Goal: Task Accomplishment & Management: Complete application form

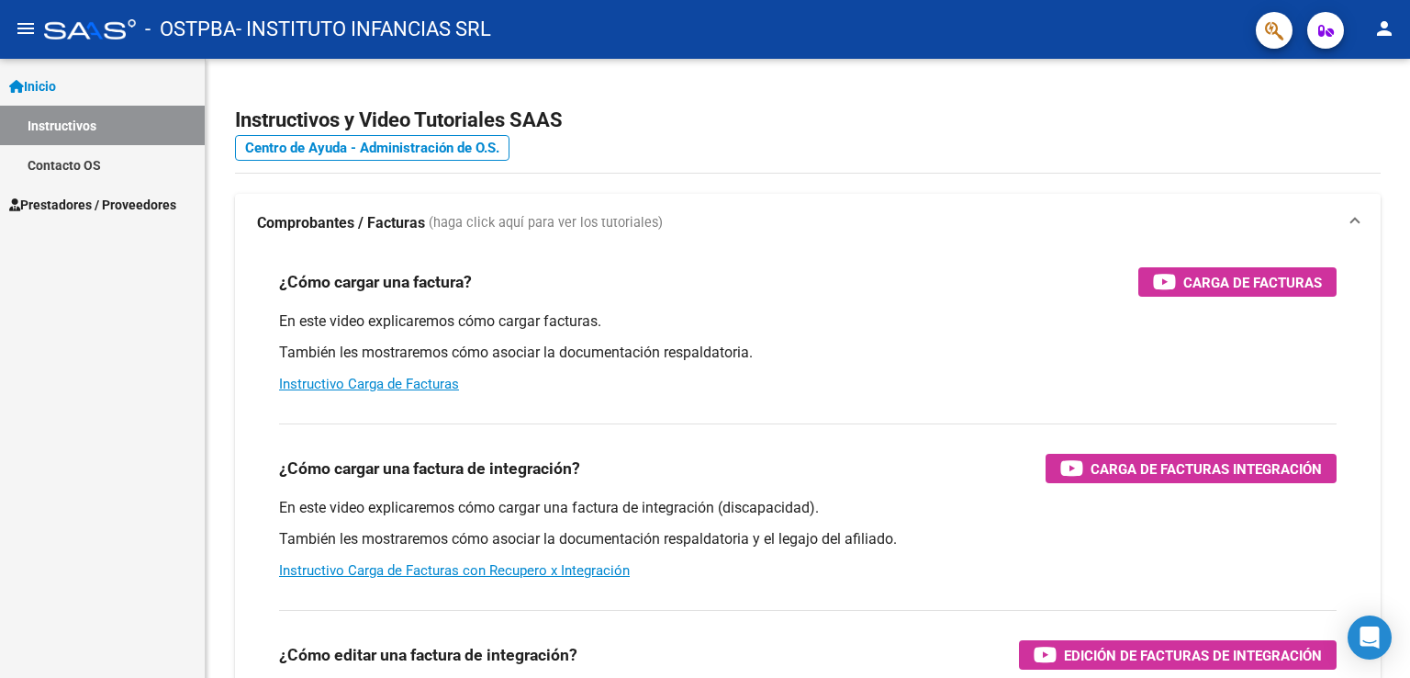
click at [87, 163] on link "Contacto OS" at bounding box center [102, 164] width 205 height 39
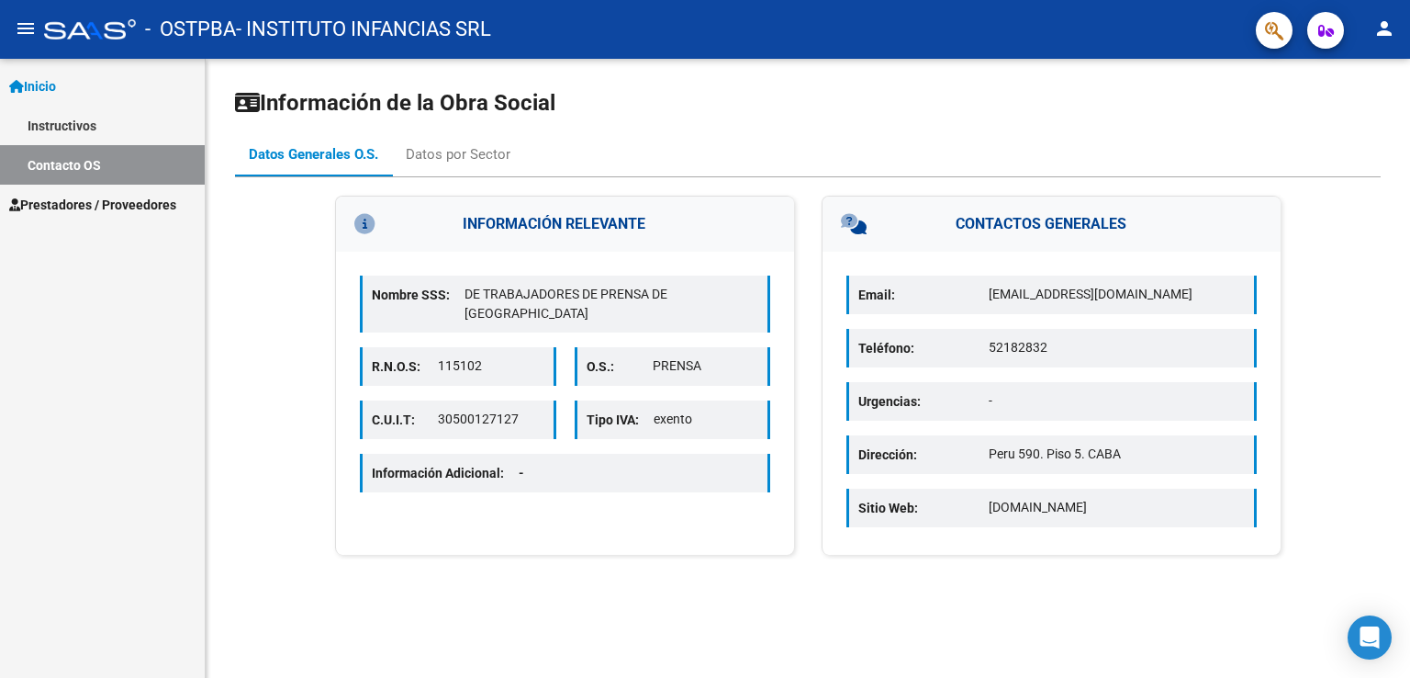
click at [81, 197] on span "Prestadores / Proveedores" at bounding box center [92, 205] width 167 height 20
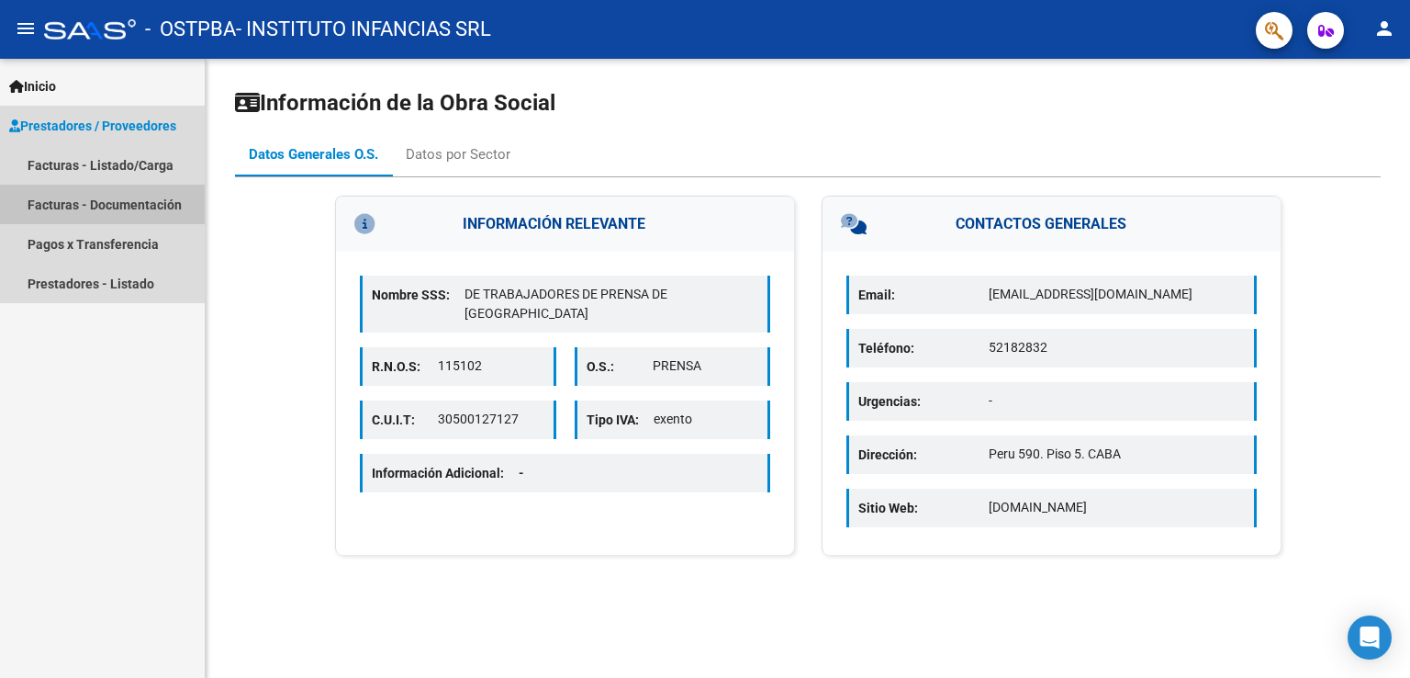
click at [133, 204] on link "Facturas - Documentación" at bounding box center [102, 204] width 205 height 39
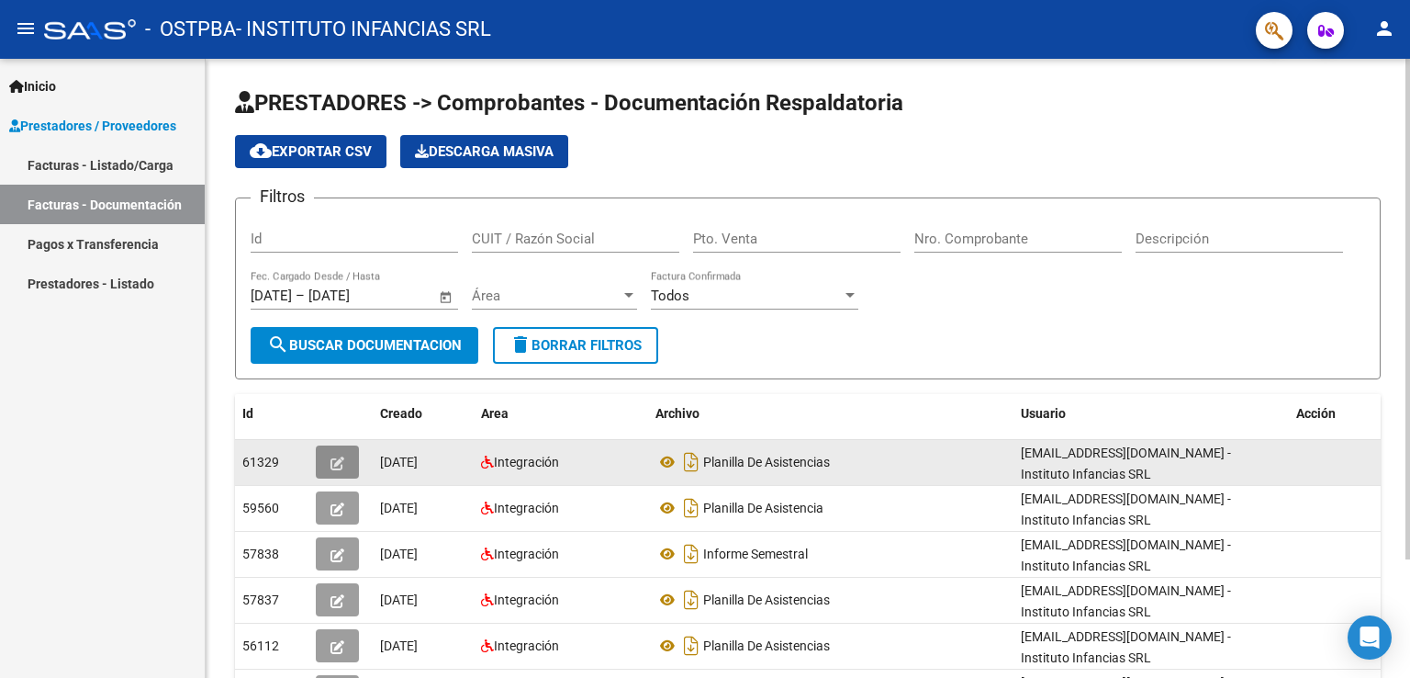
click at [334, 464] on icon "button" at bounding box center [338, 463] width 14 height 14
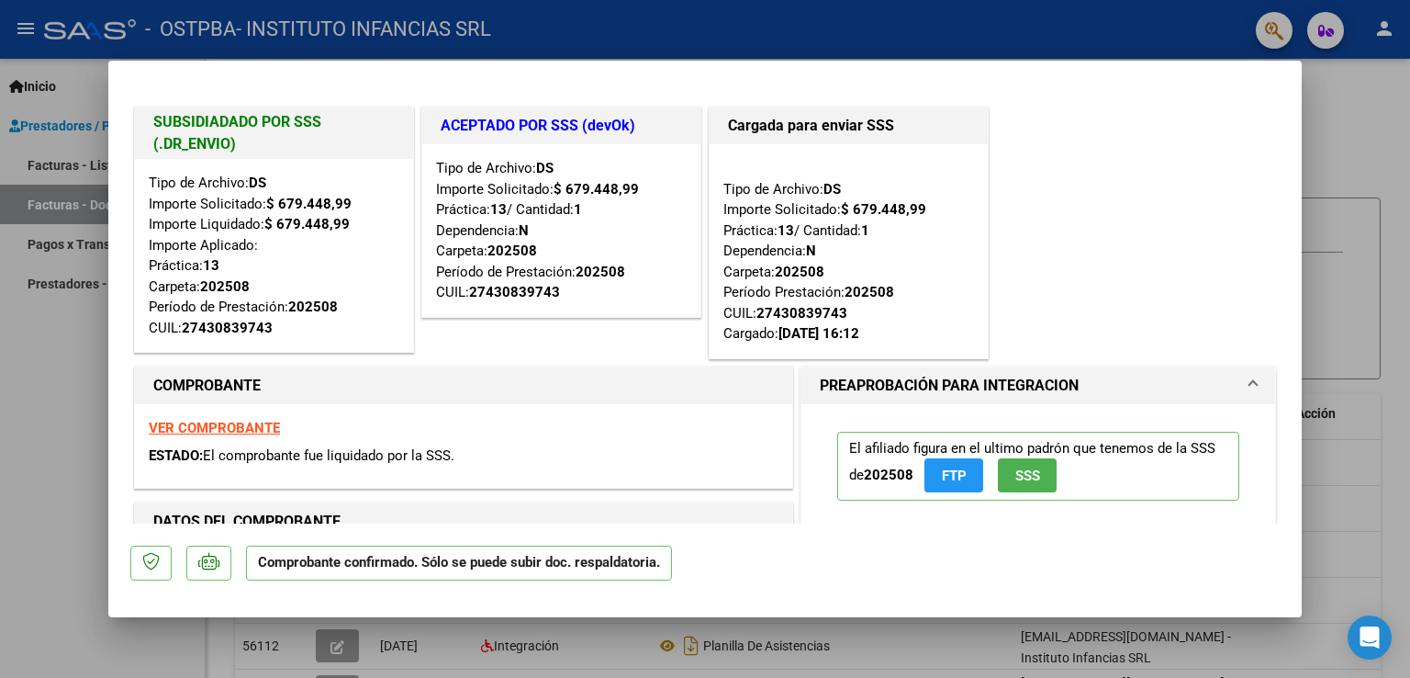
click at [49, 411] on div at bounding box center [705, 339] width 1410 height 678
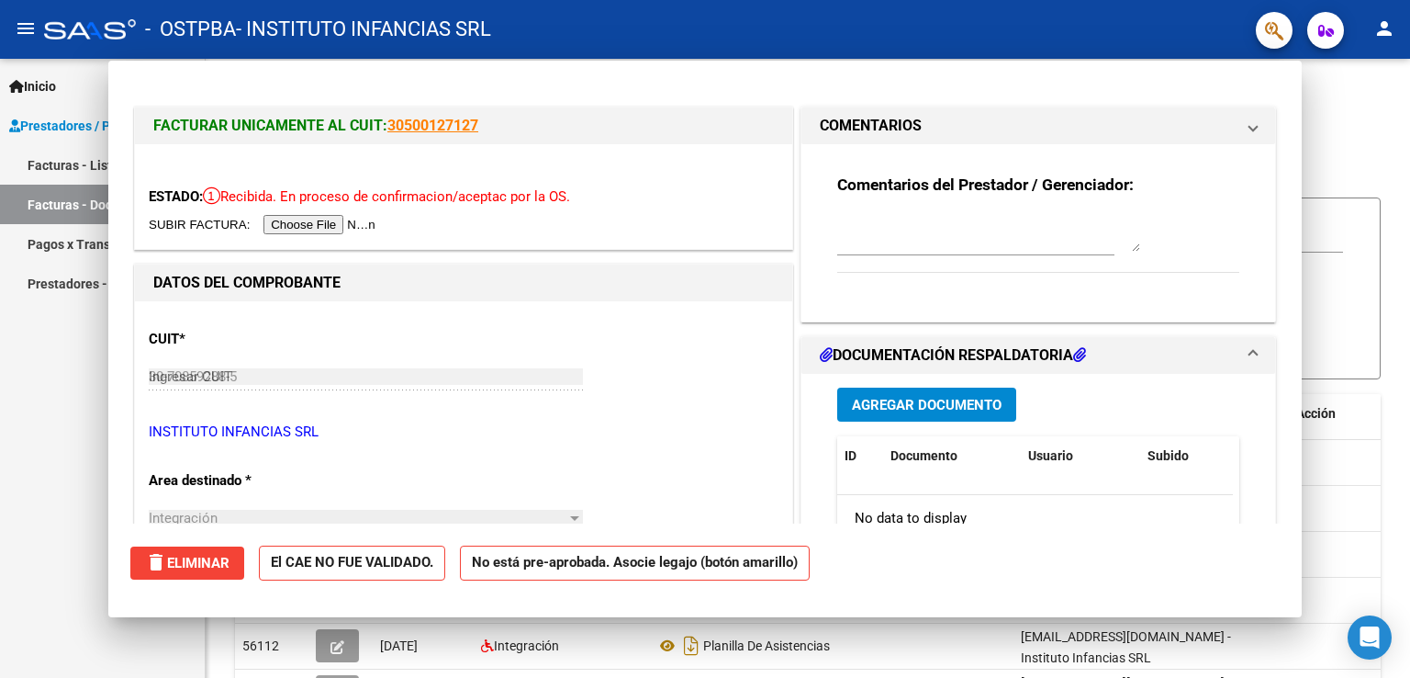
type input "$ 0,00"
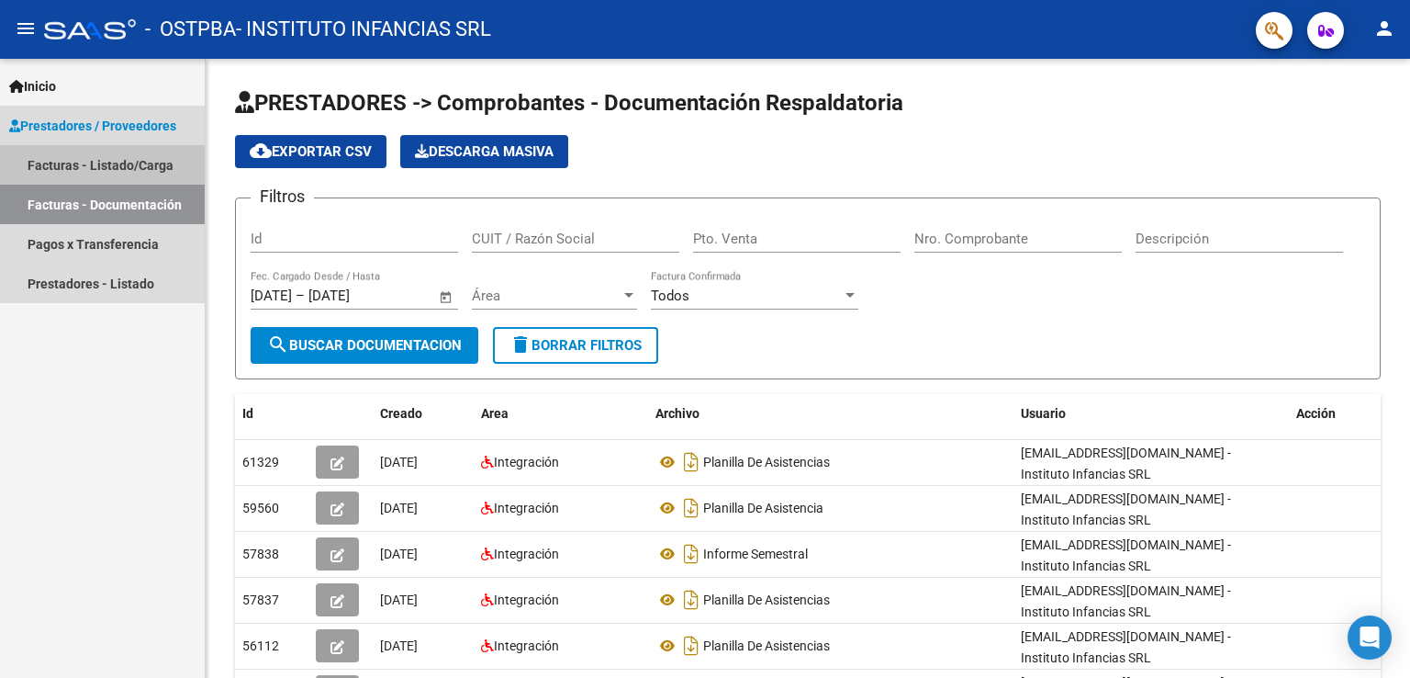
click at [129, 166] on link "Facturas - Listado/Carga" at bounding box center [102, 164] width 205 height 39
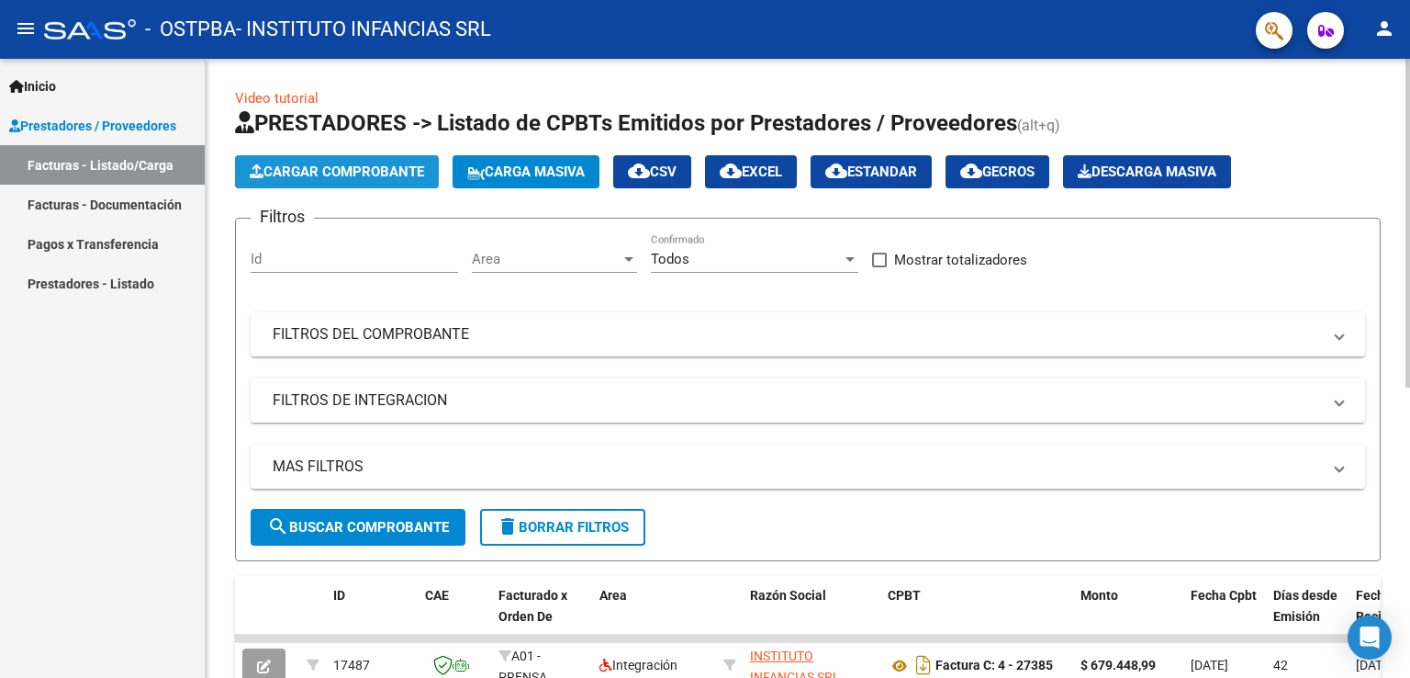
click at [346, 164] on span "Cargar Comprobante" at bounding box center [337, 171] width 174 height 17
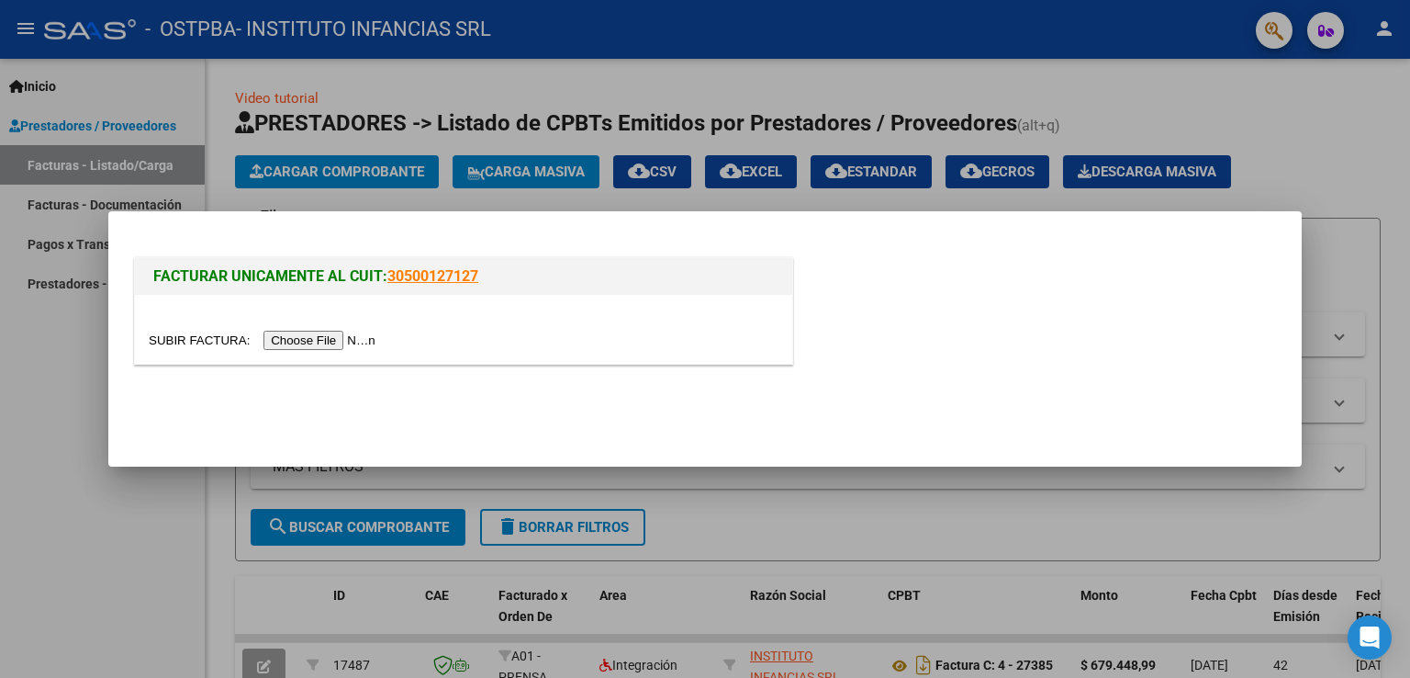
click at [356, 341] on input "file" at bounding box center [265, 340] width 232 height 19
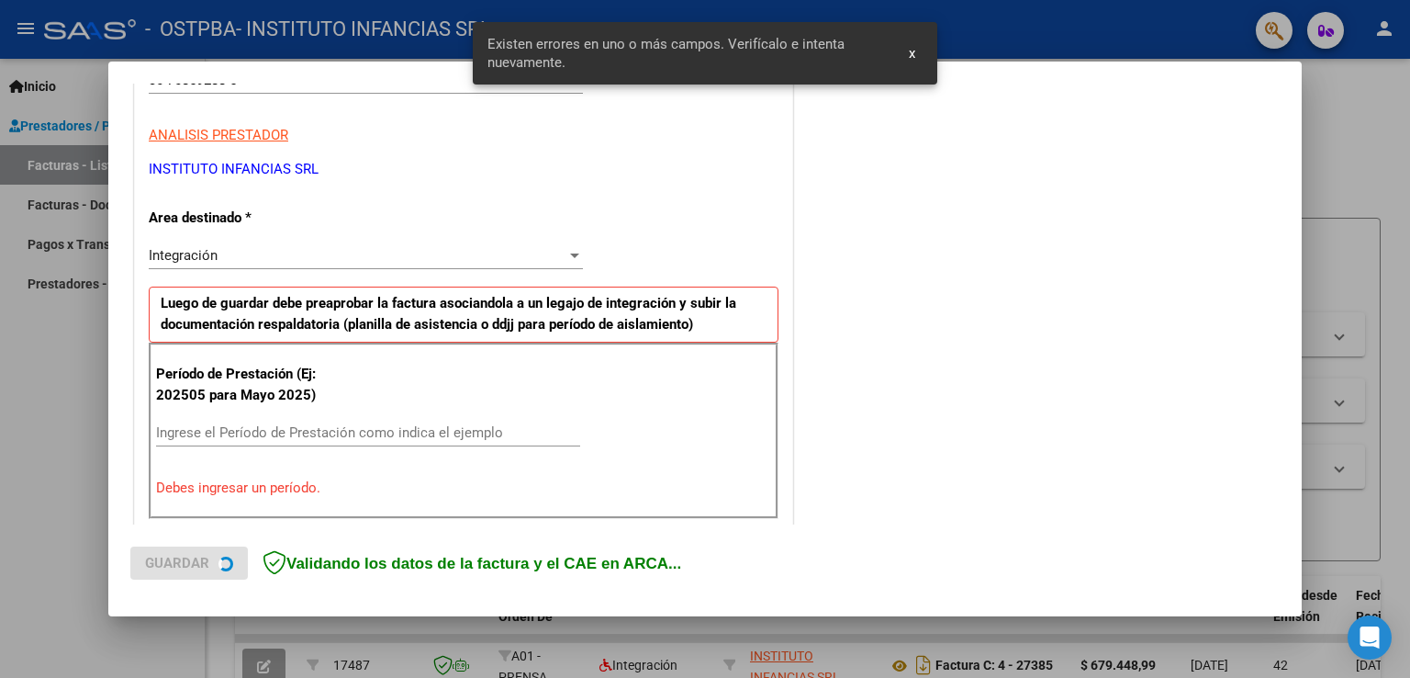
scroll to position [383, 0]
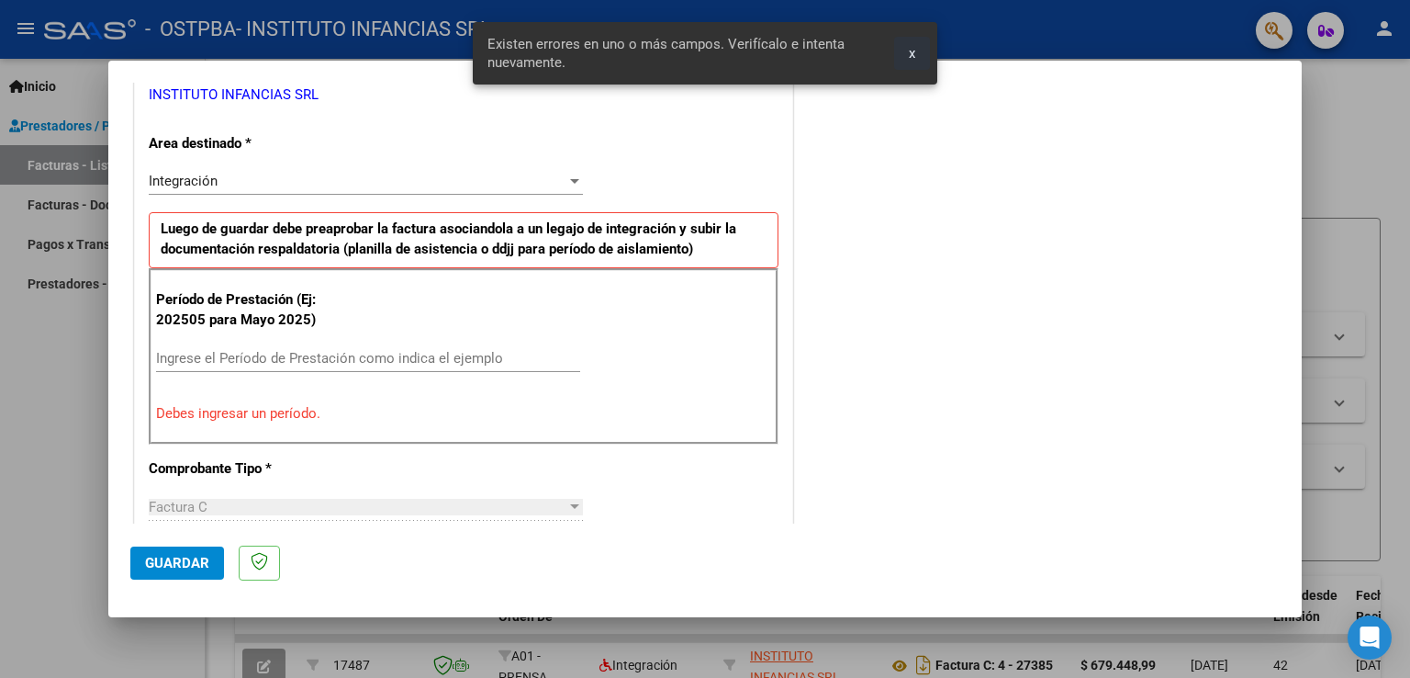
click at [918, 55] on button "x" at bounding box center [912, 53] width 36 height 33
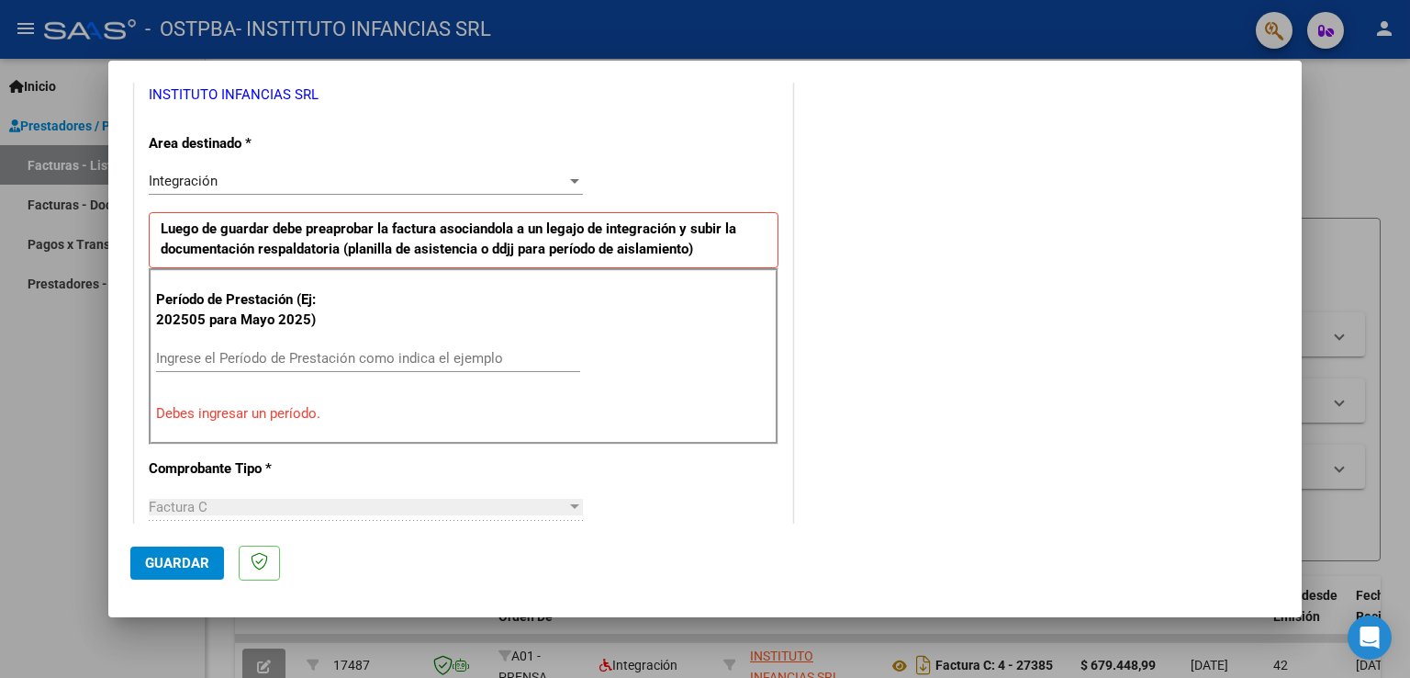
click at [180, 354] on input "Ingrese el Período de Prestación como indica el ejemplo" at bounding box center [368, 358] width 424 height 17
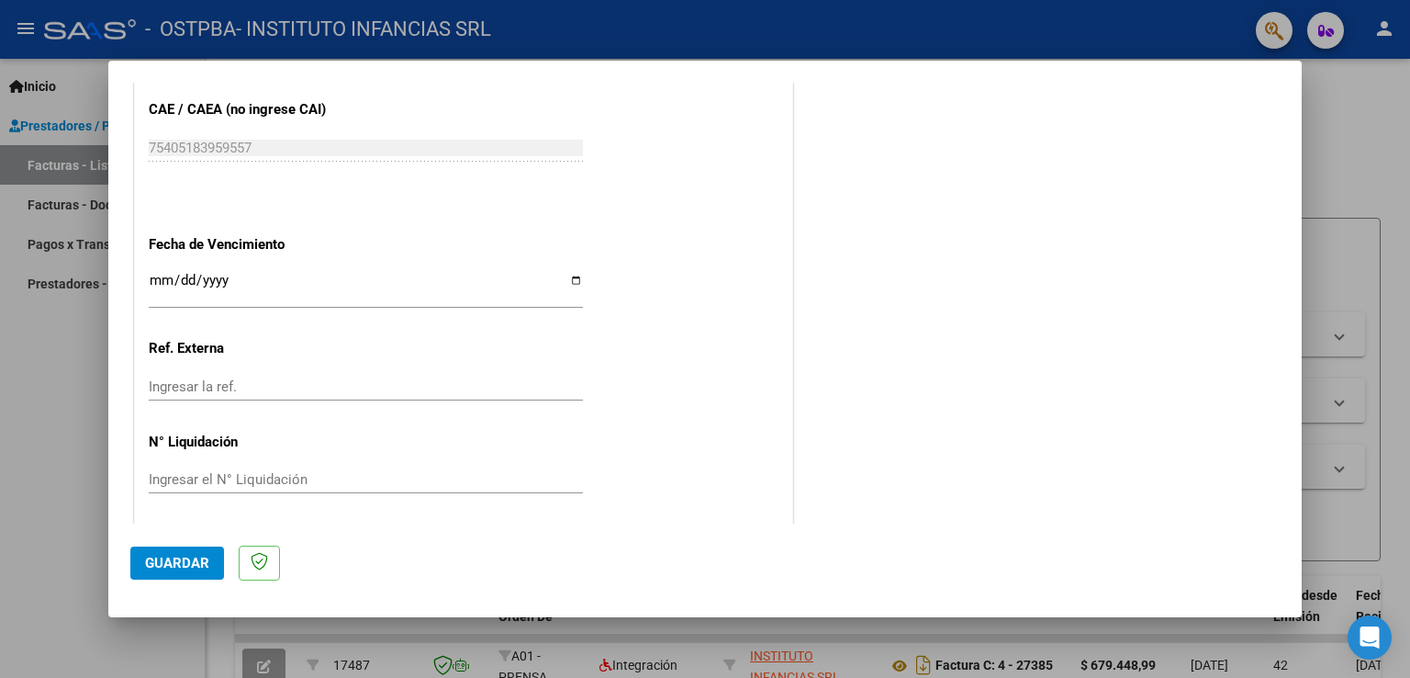
scroll to position [1174, 0]
type input "202509"
click at [572, 271] on input "Ingresar la fecha" at bounding box center [366, 283] width 434 height 29
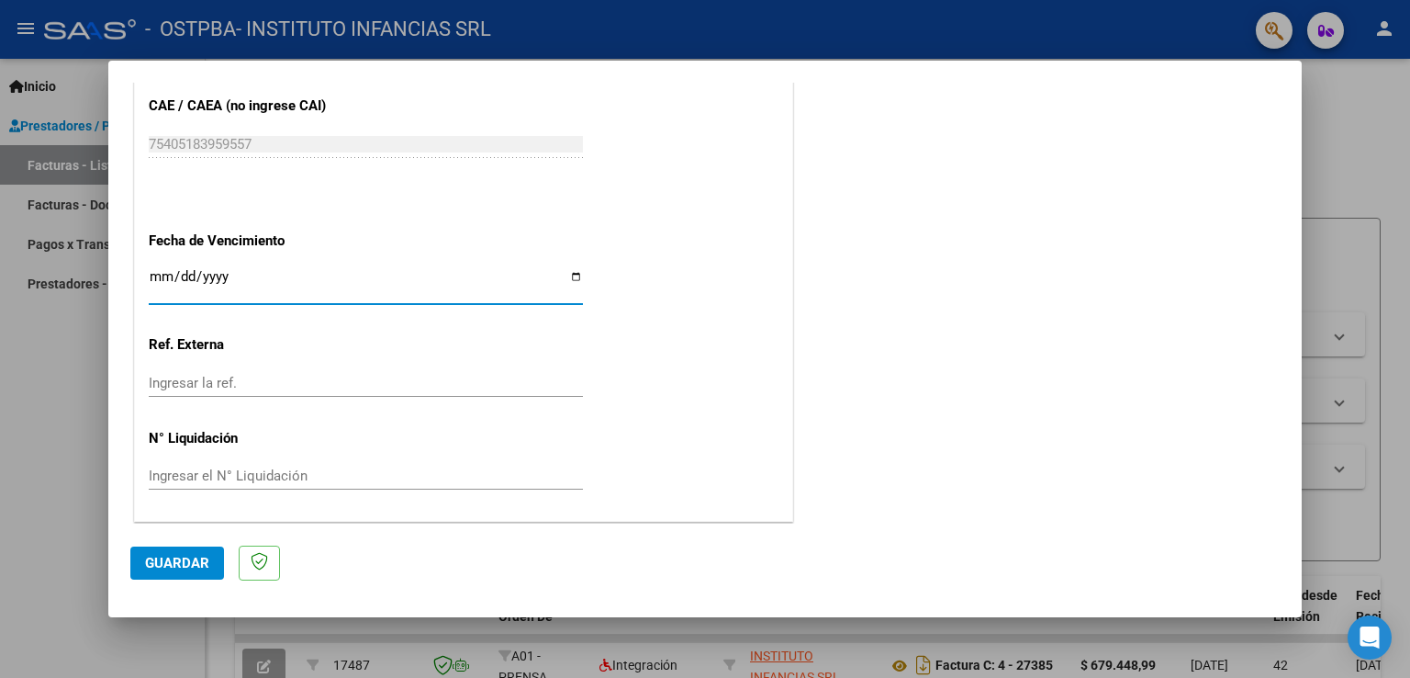
type input "[DATE]"
click at [192, 566] on span "Guardar" at bounding box center [177, 563] width 64 height 17
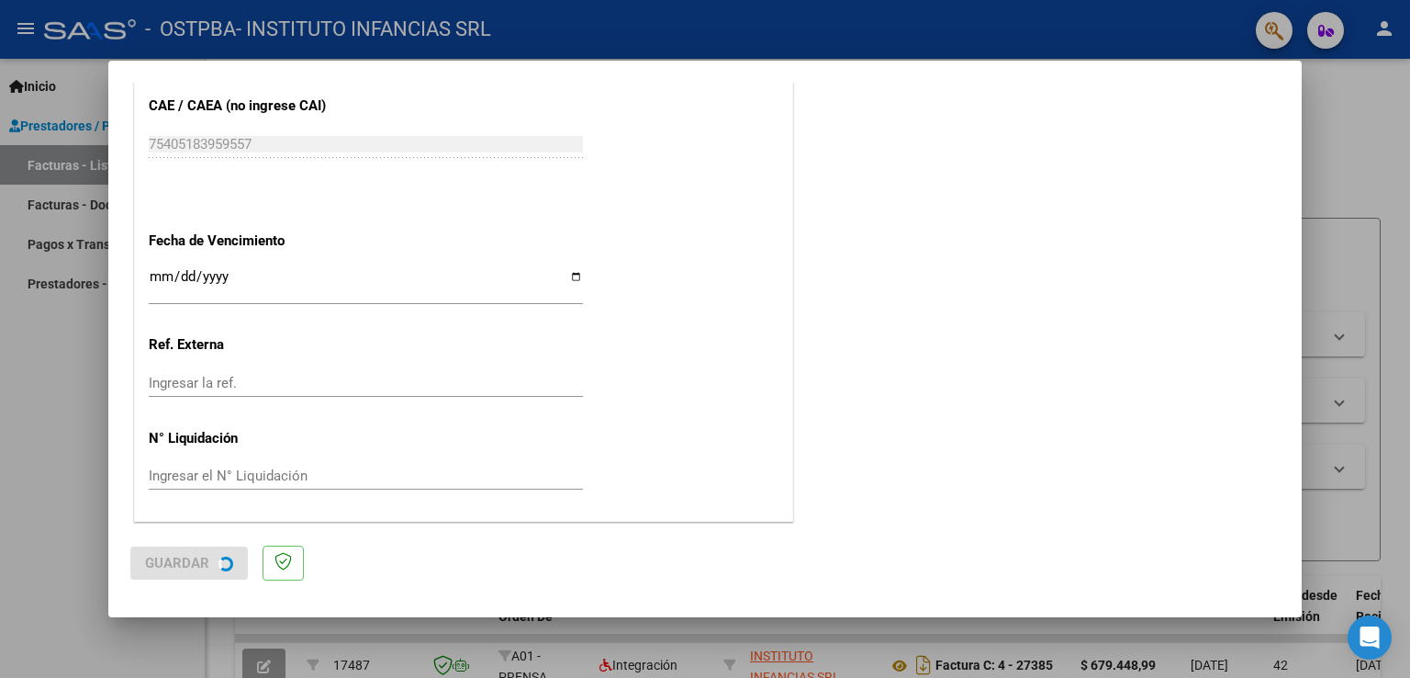
scroll to position [0, 0]
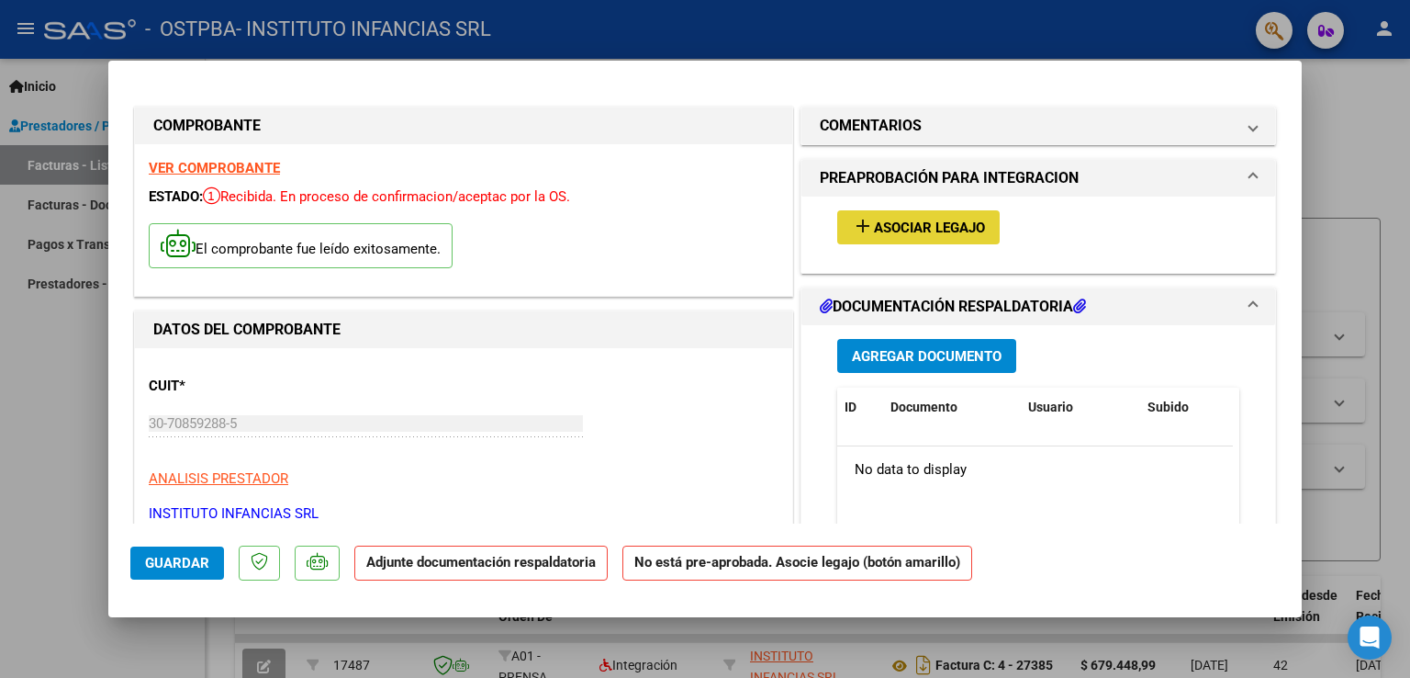
click at [899, 229] on span "Asociar Legajo" at bounding box center [929, 227] width 111 height 17
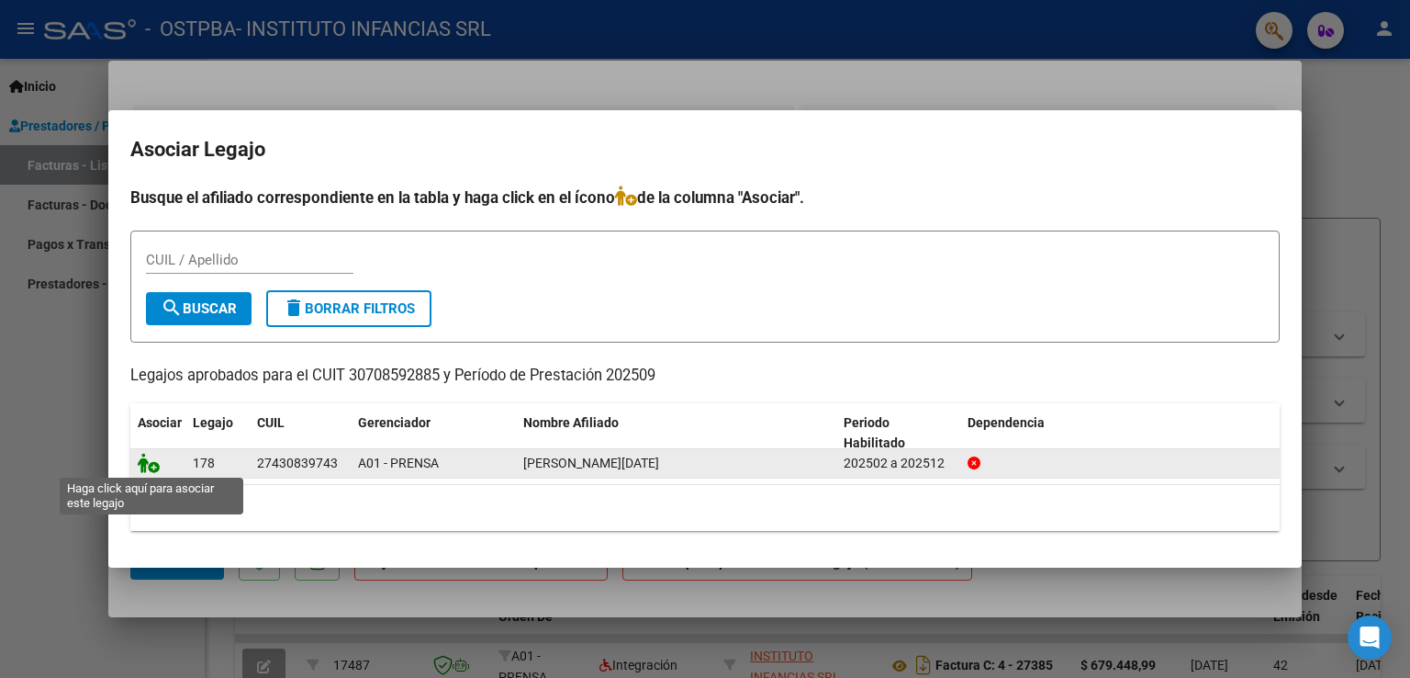
click at [157, 460] on icon at bounding box center [149, 463] width 22 height 20
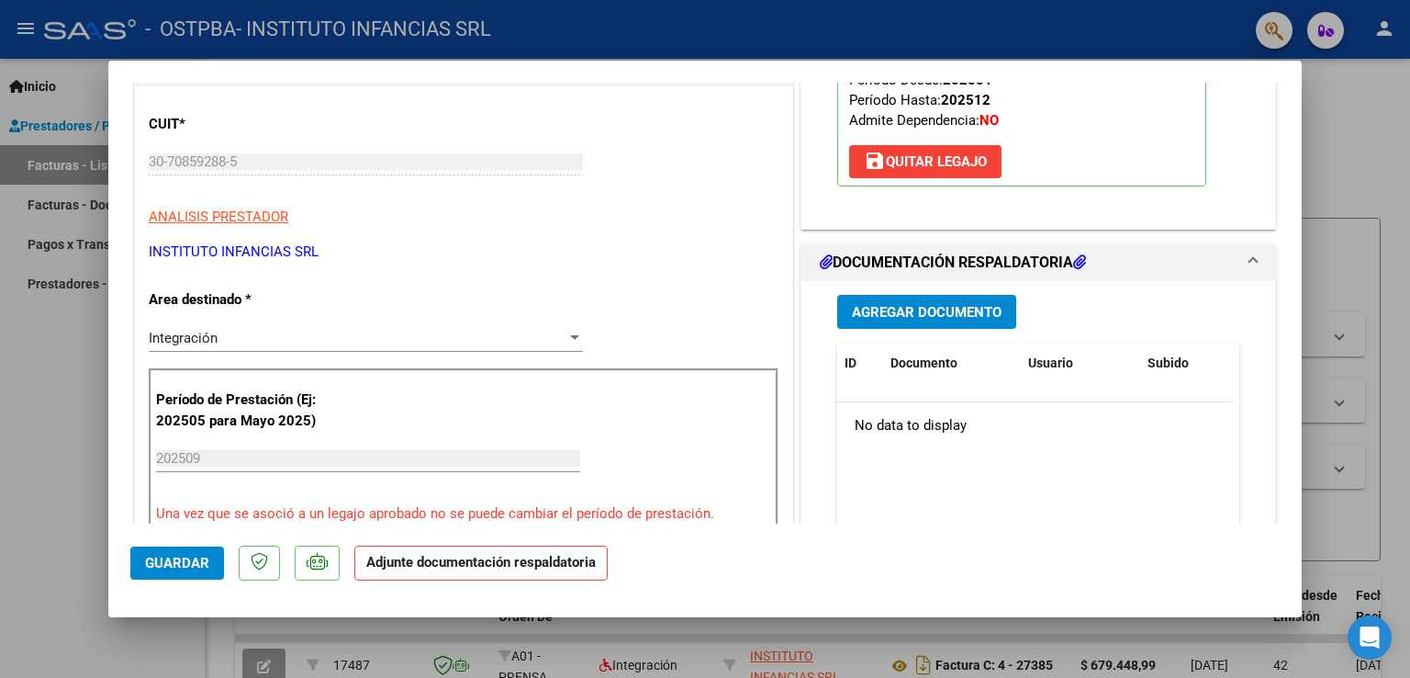
scroll to position [275, 0]
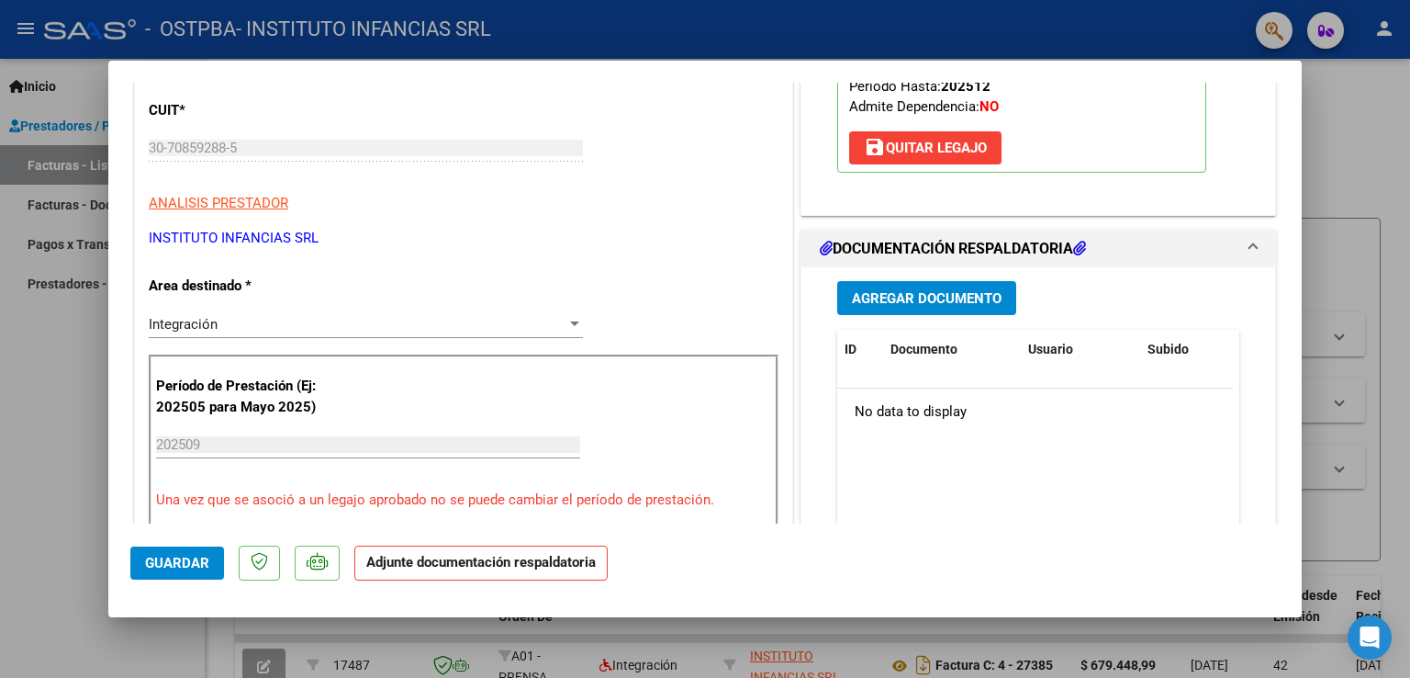
click at [926, 297] on span "Agregar Documento" at bounding box center [927, 298] width 150 height 17
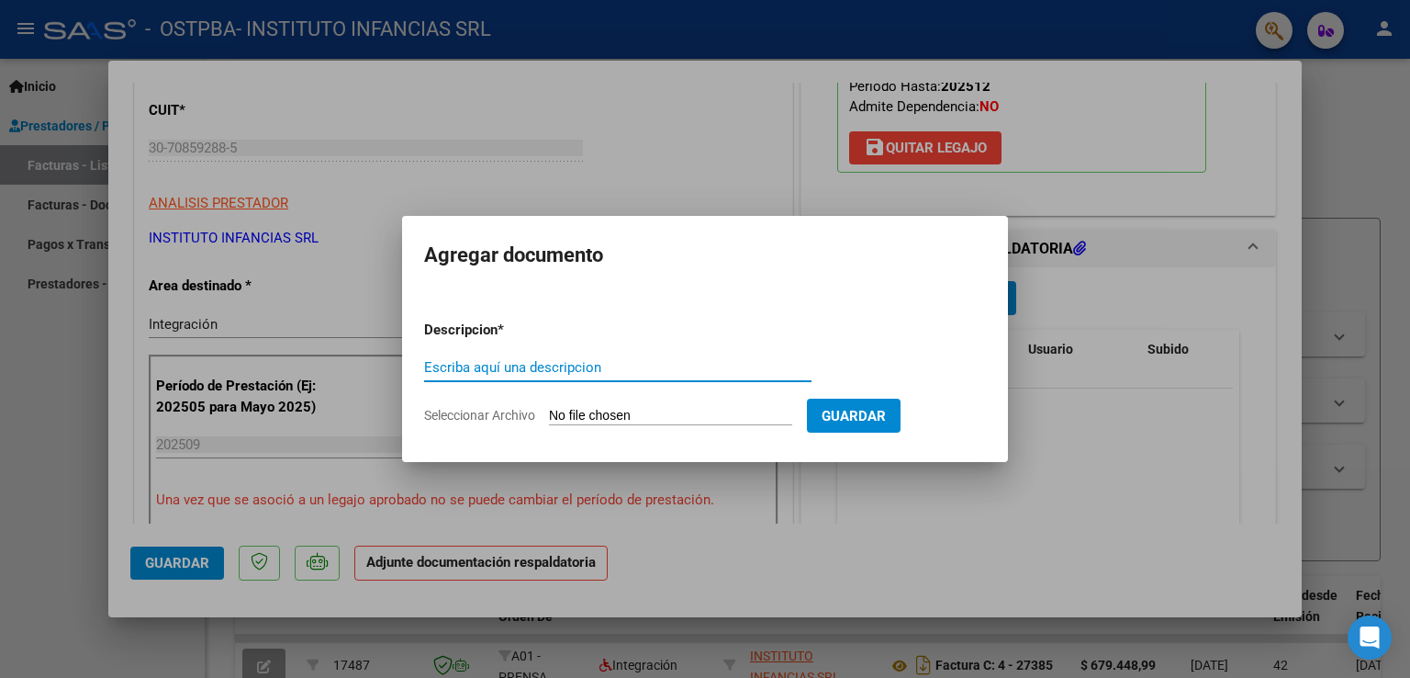
click at [485, 368] on input "Escriba aquí una descripcion" at bounding box center [618, 367] width 388 height 17
type input "PLanilla de asistencias"
click at [612, 415] on input "Seleccionar Archivo" at bounding box center [670, 416] width 243 height 17
type input "C:\fakepath\[PERSON_NAME] f sep.pdf"
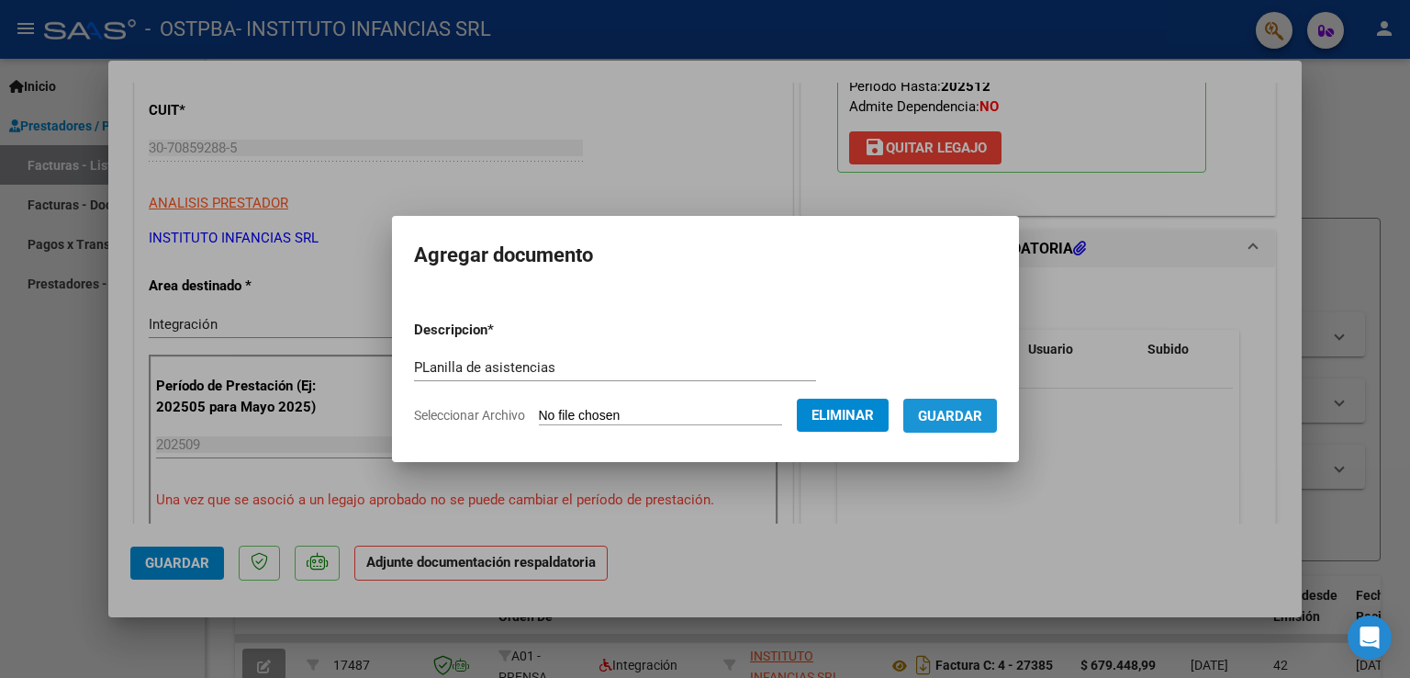
click at [959, 419] on span "Guardar" at bounding box center [950, 416] width 64 height 17
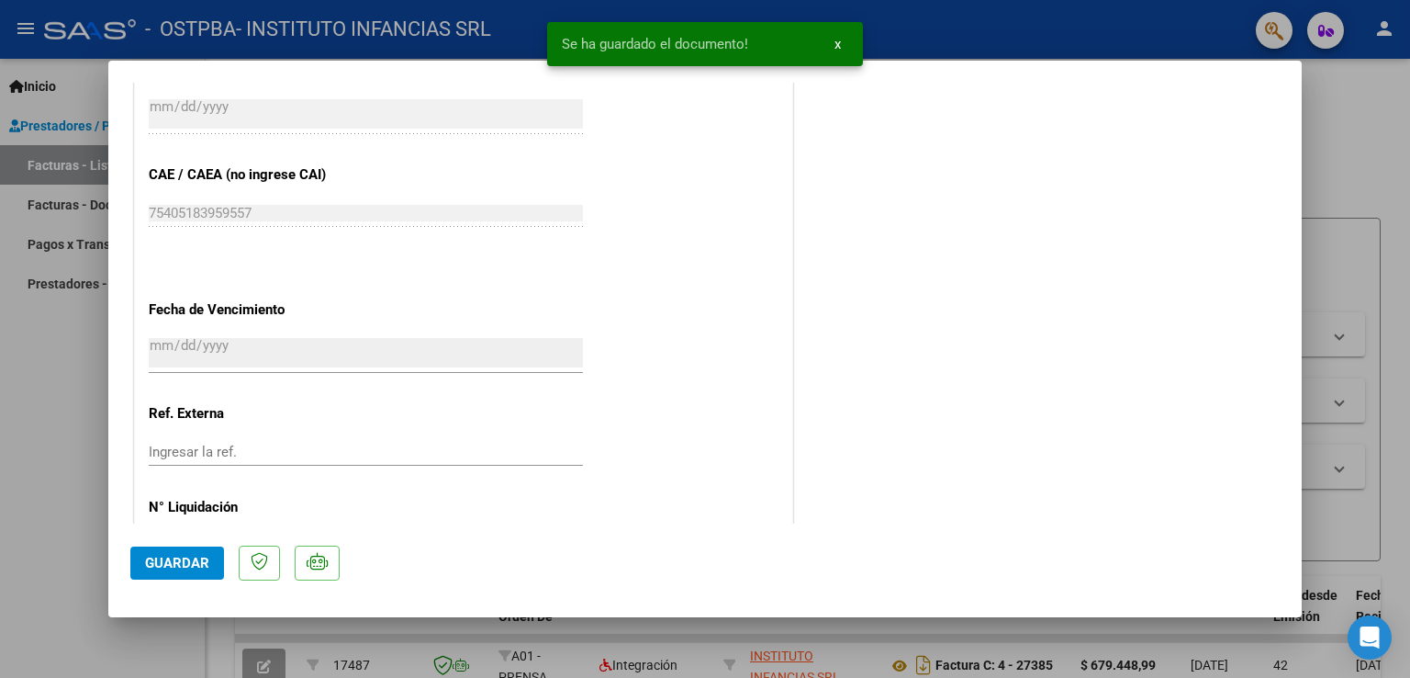
scroll to position [1194, 0]
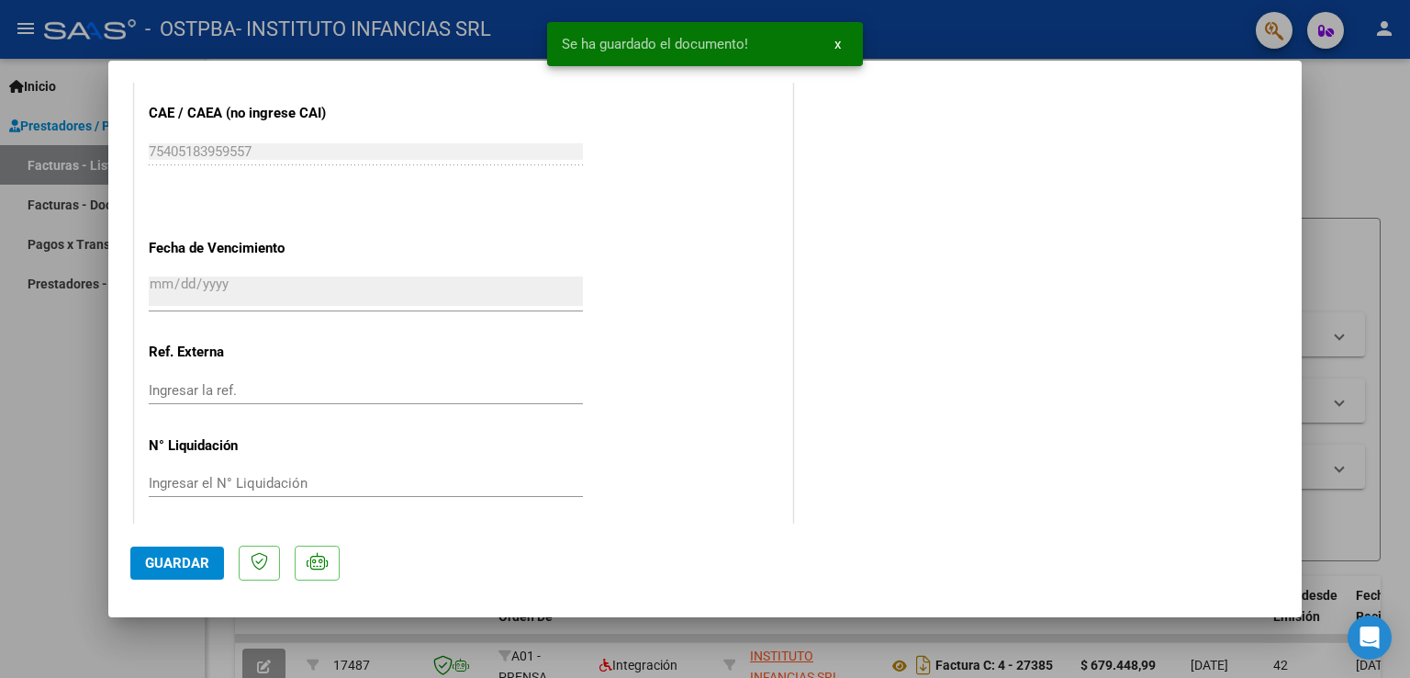
click at [173, 561] on span "Guardar" at bounding box center [177, 563] width 64 height 17
click at [838, 42] on span "x" at bounding box center [838, 44] width 6 height 17
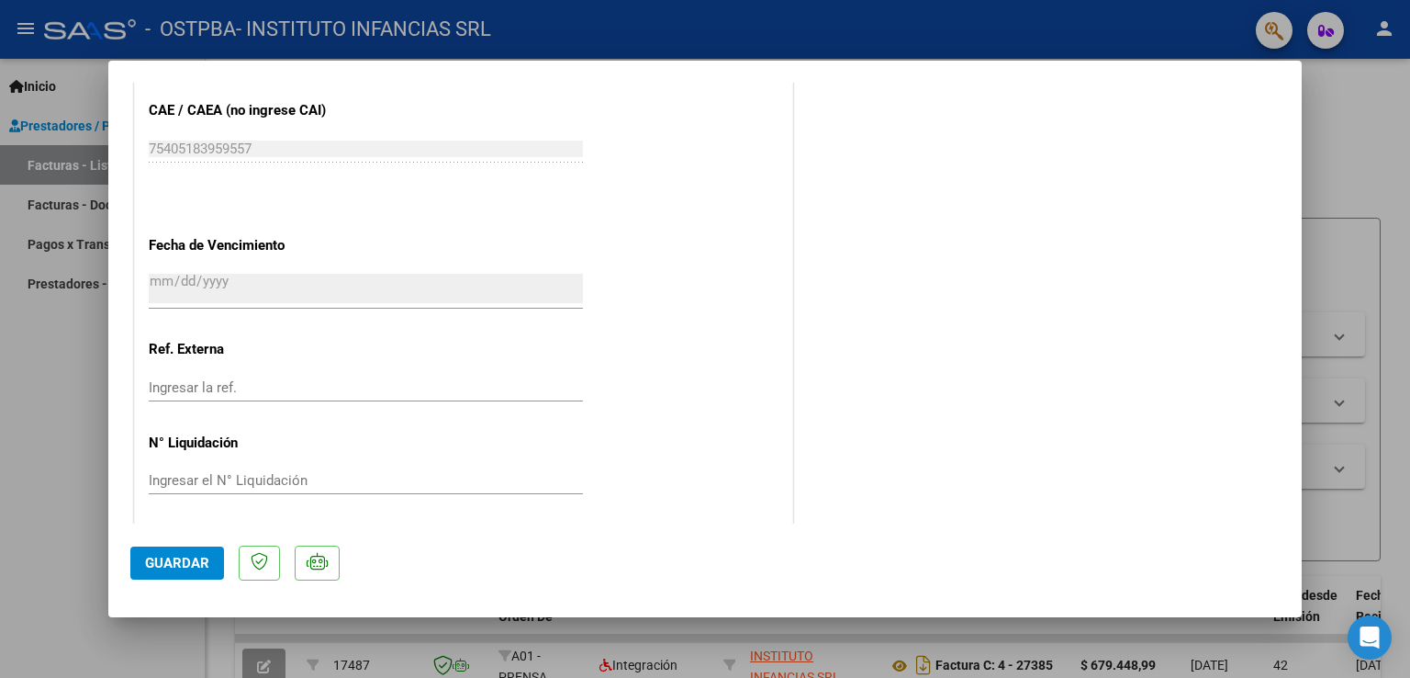
scroll to position [1201, 0]
click at [1398, 236] on div at bounding box center [705, 339] width 1410 height 678
type input "$ 0,00"
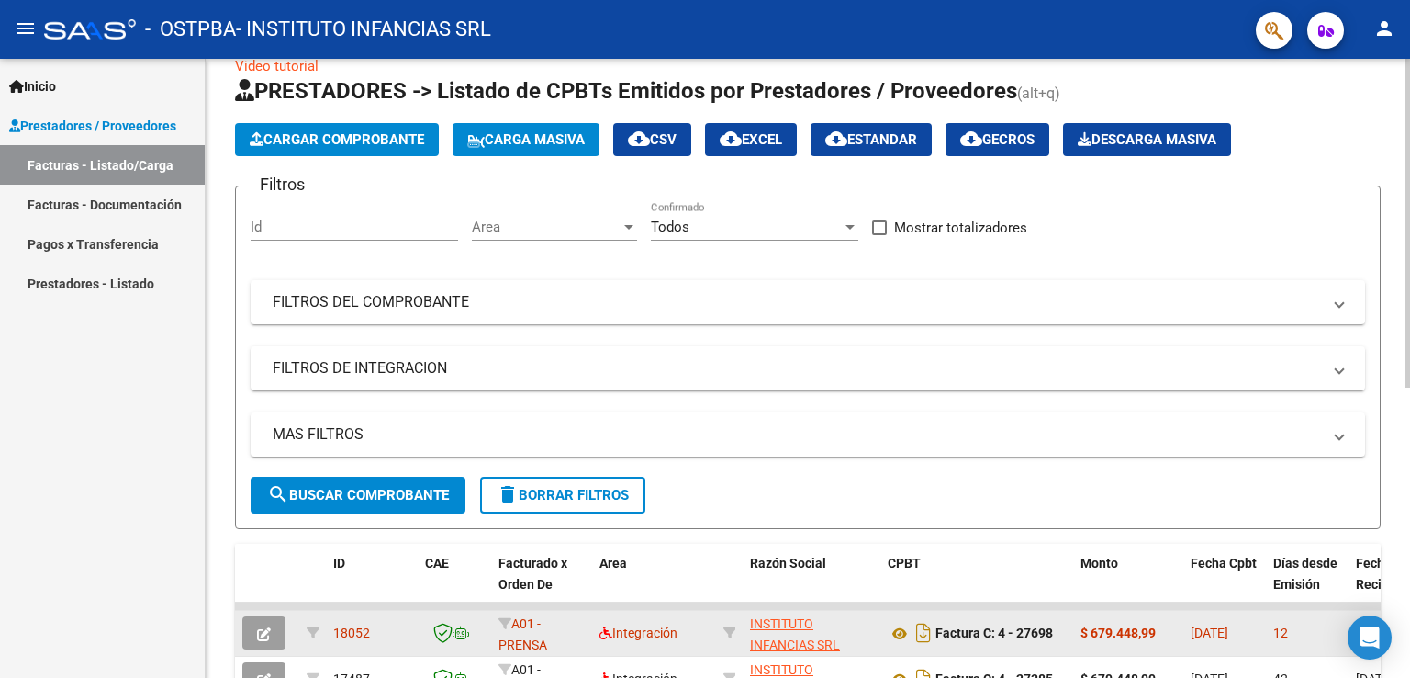
scroll to position [0, 0]
